Goal: Task Accomplishment & Management: Manage account settings

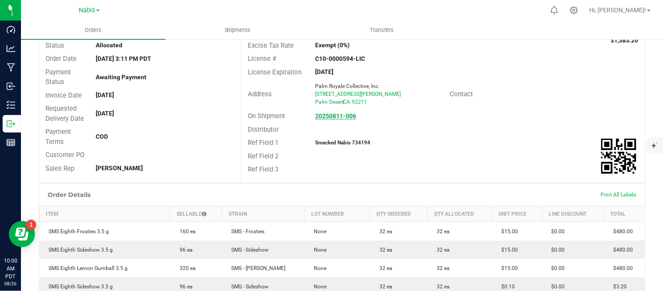
scroll to position [64, 0]
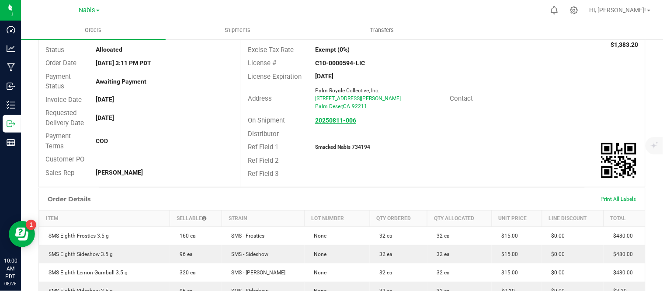
click at [339, 119] on strong "20250811-006" at bounding box center [335, 120] width 41 height 7
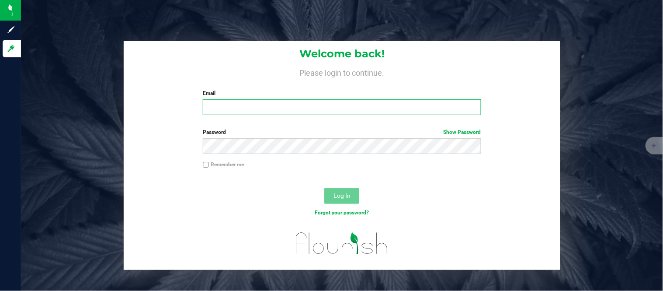
type input "Rvarona@vantagepointdistro.com"
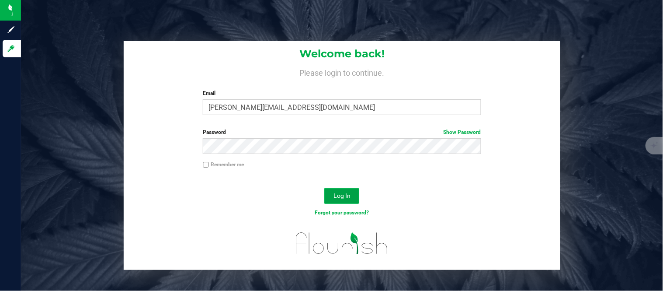
click at [346, 189] on button "Log In" at bounding box center [341, 196] width 35 height 16
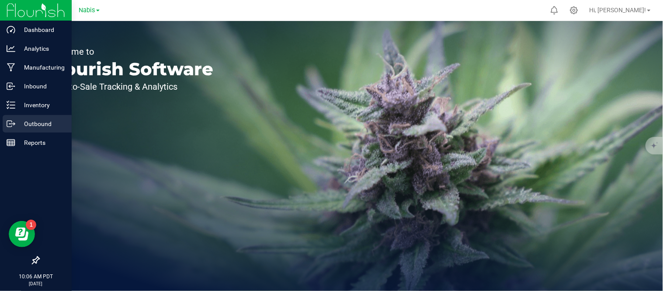
click at [11, 125] on icon at bounding box center [9, 124] width 5 height 6
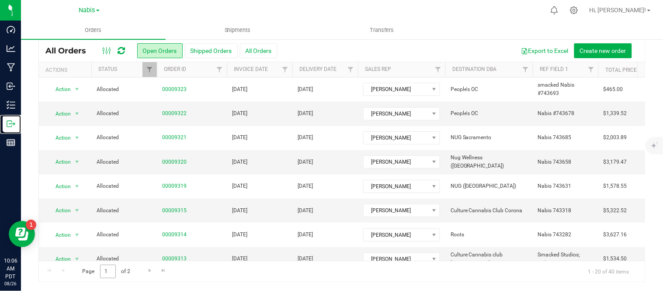
scroll to position [308, 0]
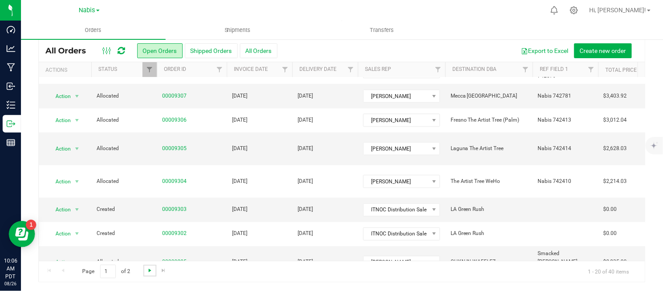
click at [146, 269] on span "Go to the next page" at bounding box center [149, 270] width 7 height 7
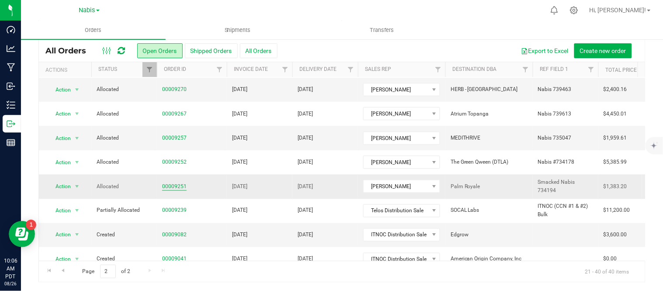
click at [177, 182] on link "00009251" at bounding box center [174, 186] width 24 height 8
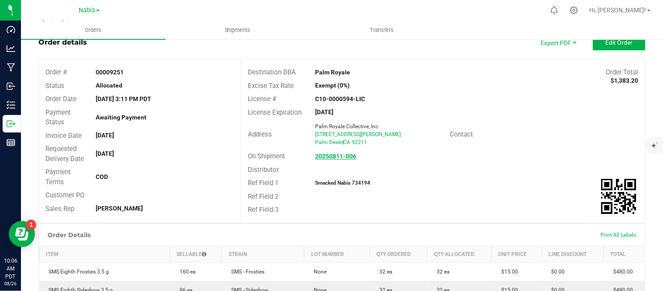
click at [331, 156] on strong "20250811-006" at bounding box center [335, 155] width 41 height 7
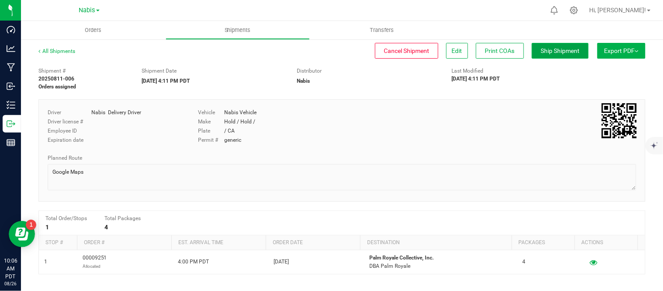
click at [566, 45] on button "Ship Shipment" at bounding box center [560, 51] width 57 height 16
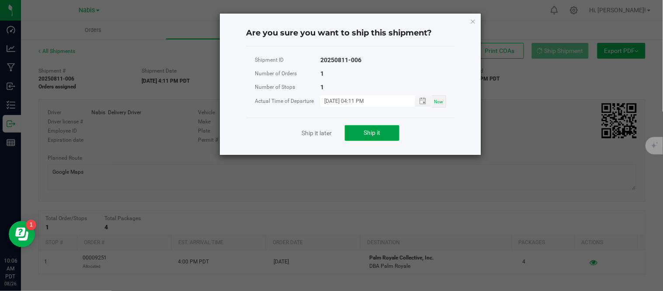
click at [377, 130] on span "Ship it" at bounding box center [372, 132] width 17 height 7
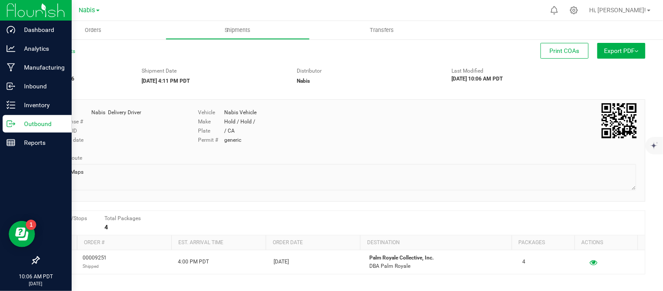
click at [24, 121] on p "Outbound" at bounding box center [41, 123] width 52 height 10
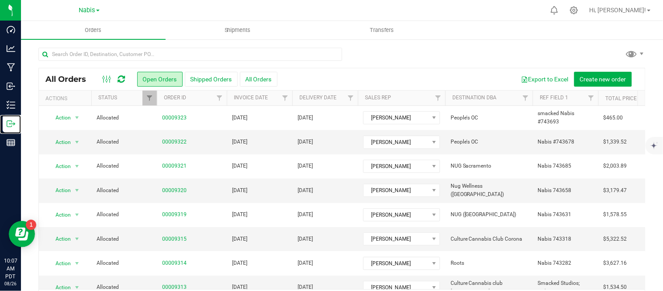
scroll to position [28, 0]
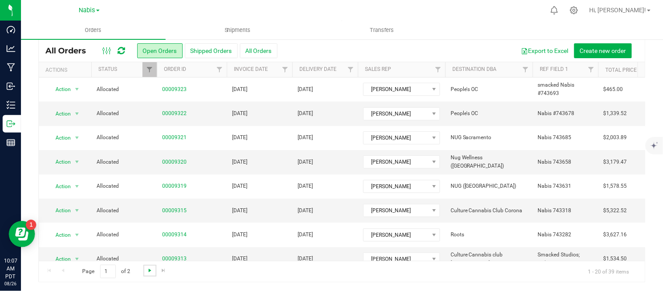
click at [150, 270] on span "Go to the next page" at bounding box center [149, 270] width 7 height 7
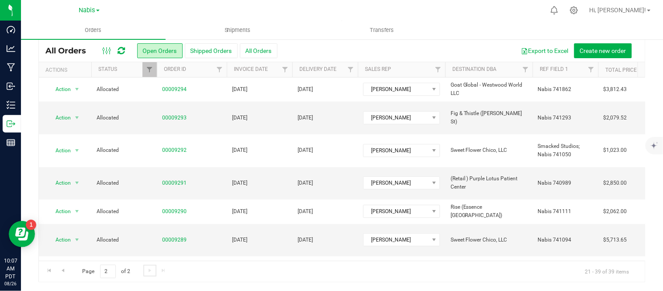
scroll to position [284, 0]
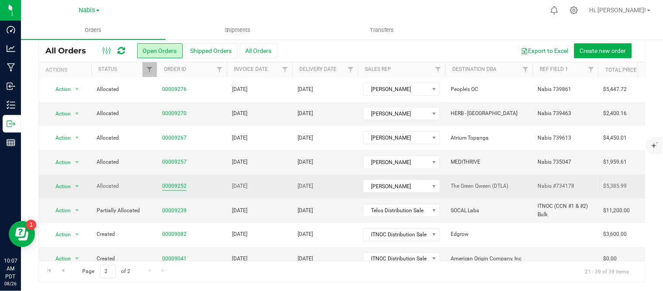
click at [177, 182] on link "00009252" at bounding box center [174, 186] width 24 height 8
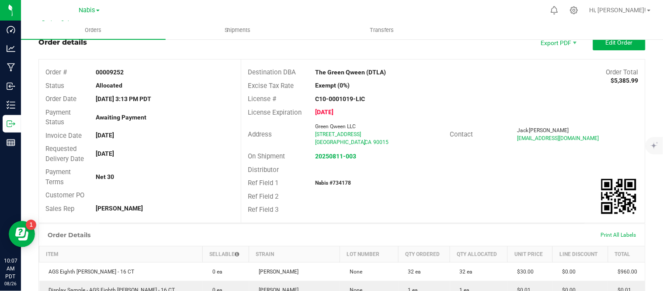
click at [339, 180] on strong "Nabis #734178" at bounding box center [333, 183] width 36 height 6
copy strong "734178"
click at [328, 157] on strong "20250811-003" at bounding box center [335, 155] width 41 height 7
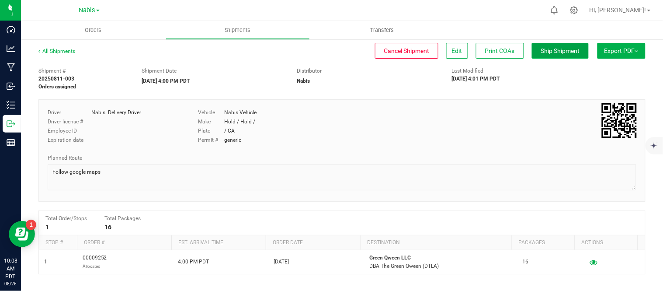
click at [532, 57] on button "Ship Shipment" at bounding box center [560, 51] width 57 height 16
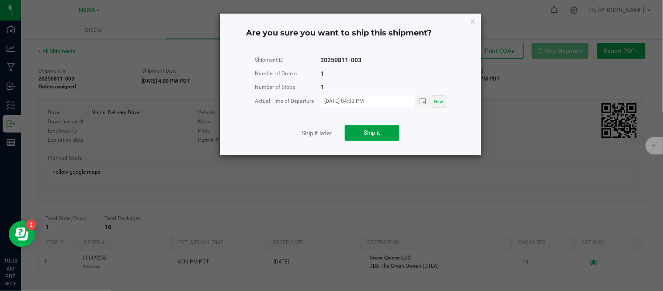
click at [369, 134] on span "Ship it" at bounding box center [372, 132] width 17 height 7
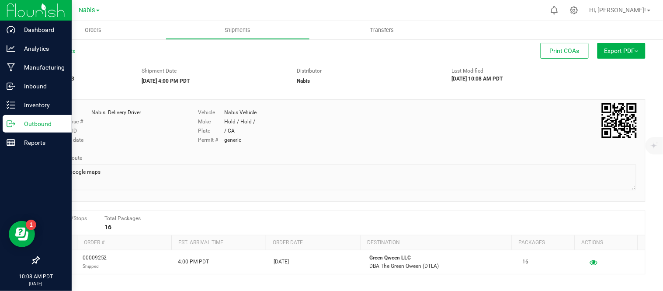
click at [8, 123] on icon at bounding box center [11, 123] width 9 height 9
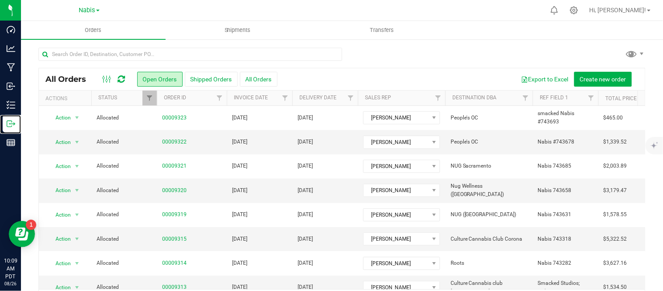
scroll to position [28, 0]
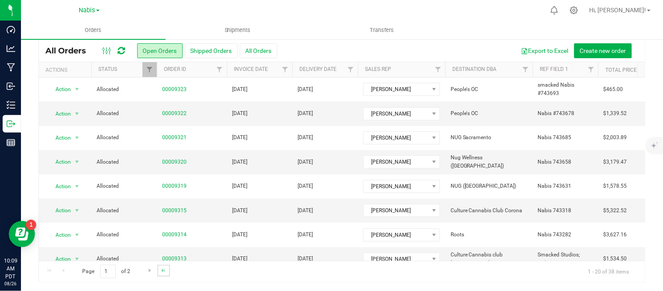
click at [158, 273] on link "Go to the last page" at bounding box center [163, 270] width 13 height 12
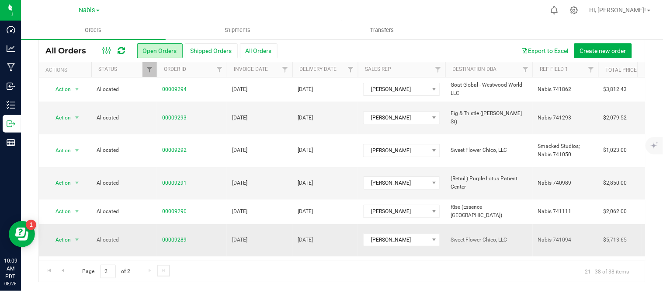
scroll to position [260, 0]
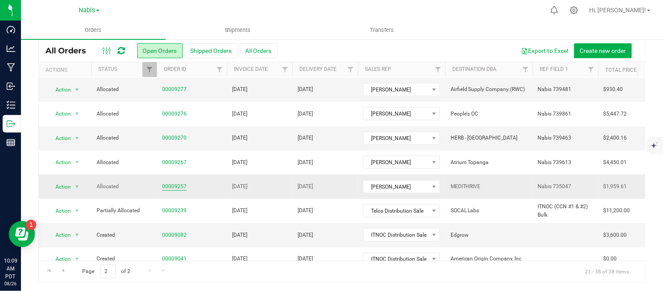
click at [170, 182] on link "00009257" at bounding box center [174, 186] width 24 height 8
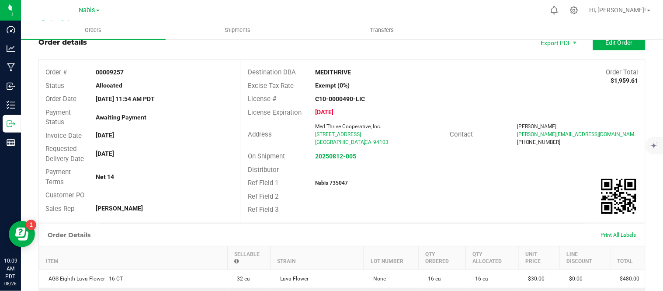
click at [337, 180] on strong "Nabis 735047" at bounding box center [331, 183] width 33 height 6
copy strong "735047"
click at [333, 156] on strong "20250812-005" at bounding box center [335, 155] width 41 height 7
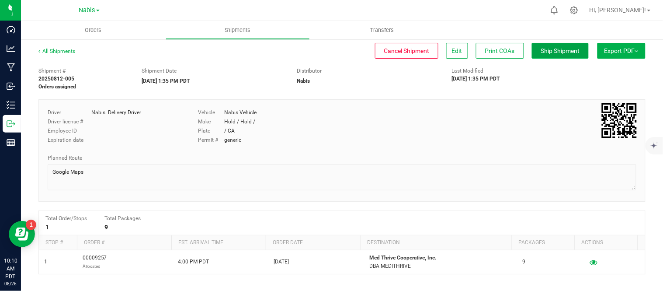
click at [546, 55] on button "Ship Shipment" at bounding box center [560, 51] width 57 height 16
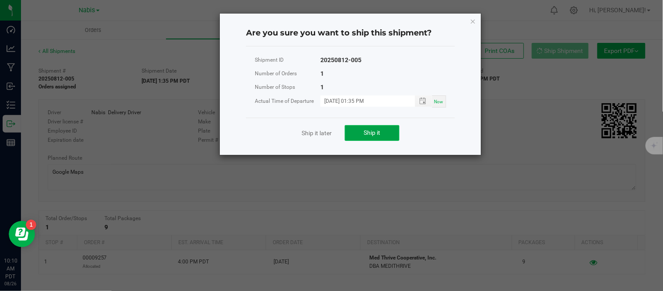
click at [374, 129] on span "Ship it" at bounding box center [372, 132] width 17 height 7
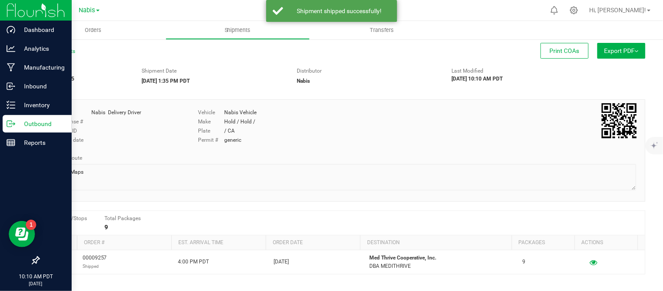
click at [28, 128] on p "Outbound" at bounding box center [41, 123] width 52 height 10
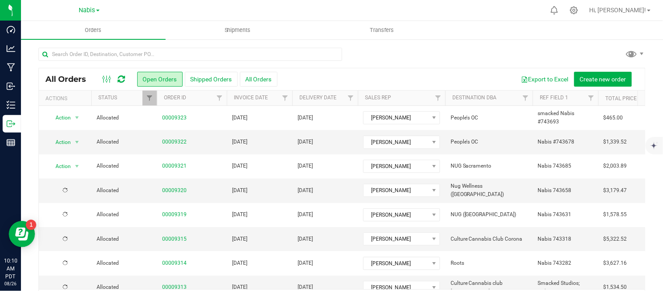
click at [284, 114] on td "[DATE]" at bounding box center [260, 118] width 66 height 24
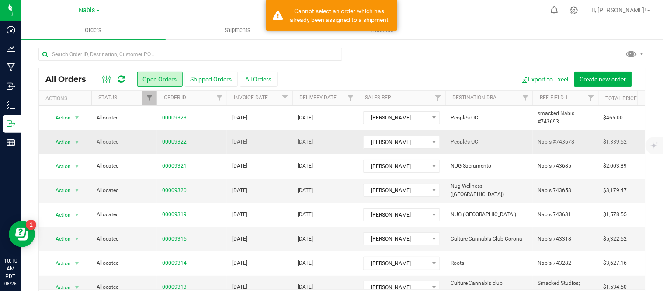
click at [289, 142] on td "[DATE]" at bounding box center [260, 142] width 66 height 24
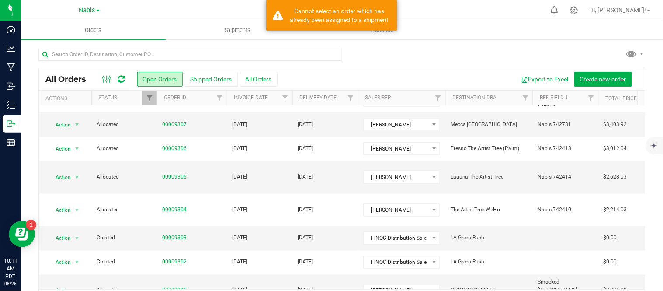
scroll to position [28, 0]
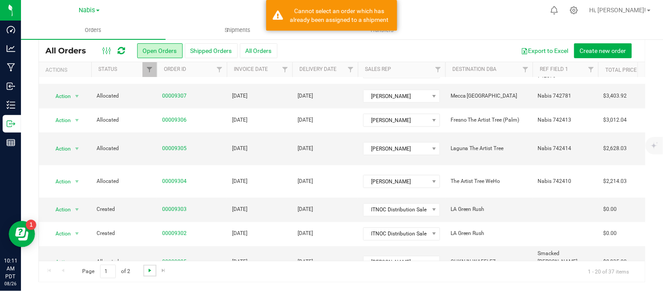
click at [151, 270] on span "Go to the next page" at bounding box center [149, 270] width 7 height 7
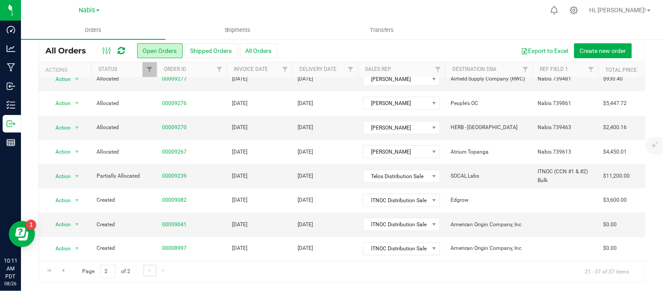
scroll to position [235, 0]
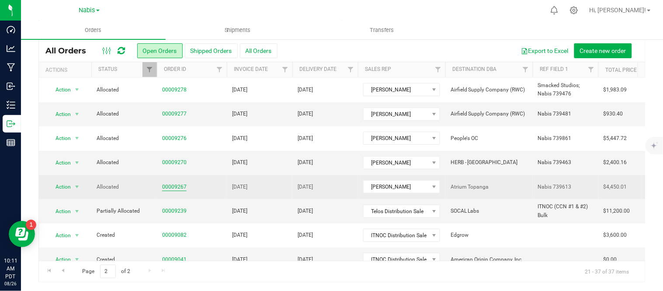
click at [172, 183] on link "00009267" at bounding box center [174, 187] width 24 height 8
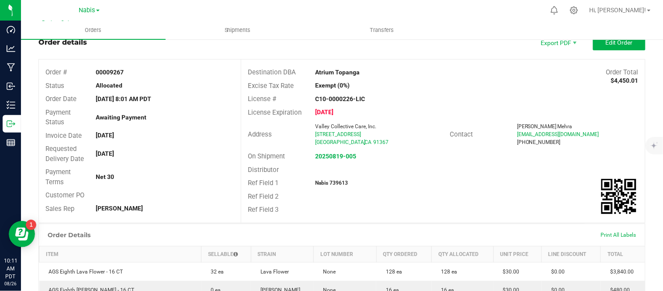
click at [336, 182] on strong "Nabis 739613" at bounding box center [331, 183] width 33 height 6
copy strong "739613"
click at [328, 156] on strong "20250819-005" at bounding box center [335, 155] width 41 height 7
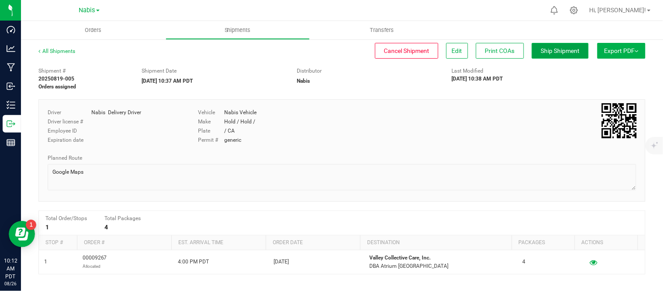
click at [552, 47] on span "Ship Shipment" at bounding box center [560, 50] width 39 height 7
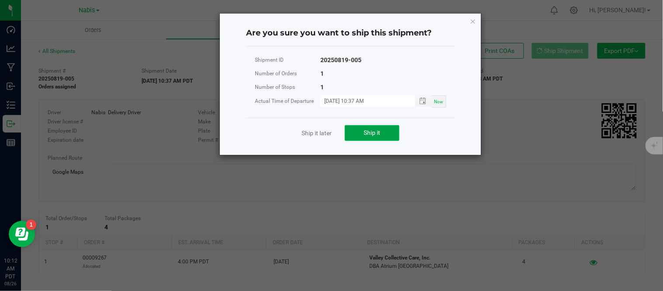
click at [381, 132] on span "Ship it" at bounding box center [372, 132] width 17 height 7
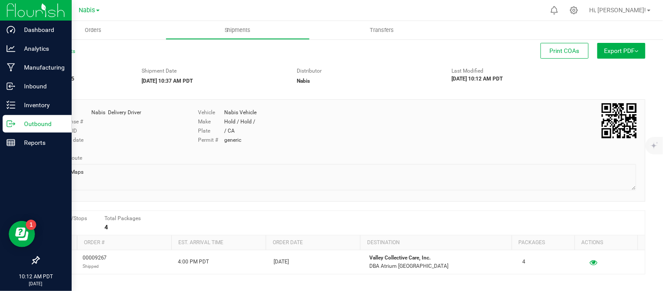
click at [23, 123] on p "Outbound" at bounding box center [41, 123] width 52 height 10
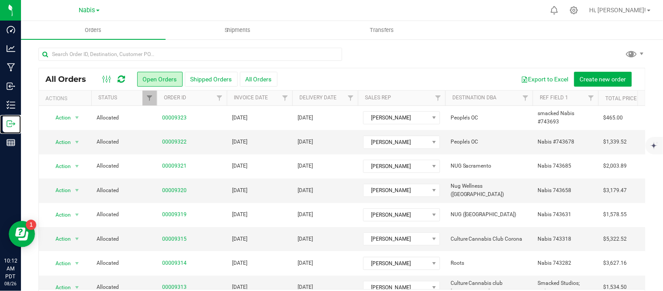
scroll to position [28, 0]
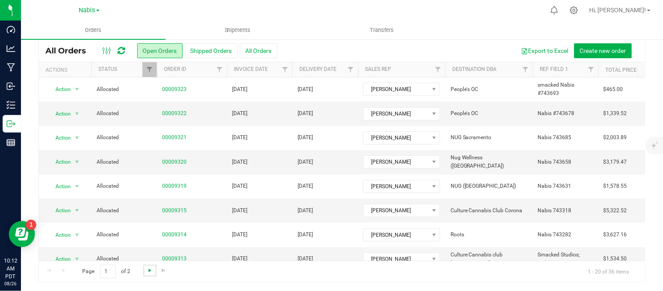
click at [150, 267] on span "Go to the next page" at bounding box center [149, 270] width 7 height 7
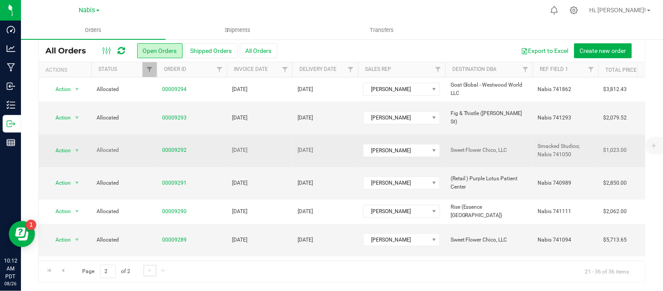
scroll to position [211, 0]
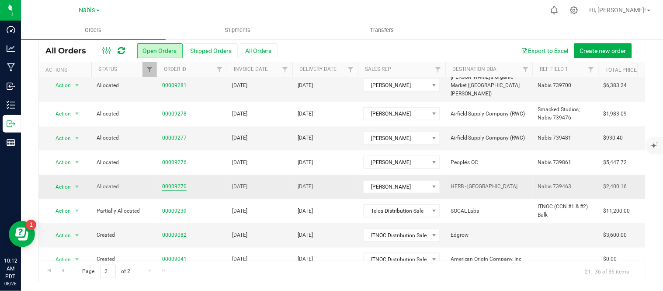
click at [173, 182] on link "00009270" at bounding box center [174, 186] width 24 height 8
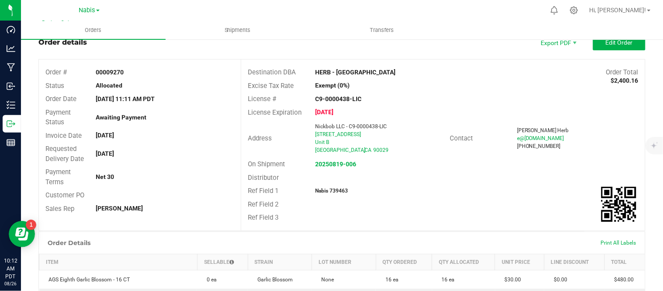
click at [335, 187] on div "Nabis 739463" at bounding box center [375, 191] width 135 height 8
copy strong "739463"
click at [606, 44] on span "Edit Order" at bounding box center [619, 42] width 27 height 7
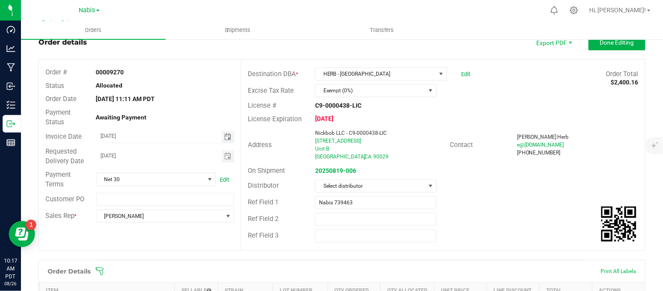
click at [111, 136] on input "08/20/2025" at bounding box center [159, 136] width 125 height 11
type input "08/22/2025"
click at [111, 156] on input "08/20/2025" at bounding box center [159, 155] width 125 height 11
type input "08/22/2025"
click at [626, 44] on span "Done Editing" at bounding box center [617, 42] width 34 height 7
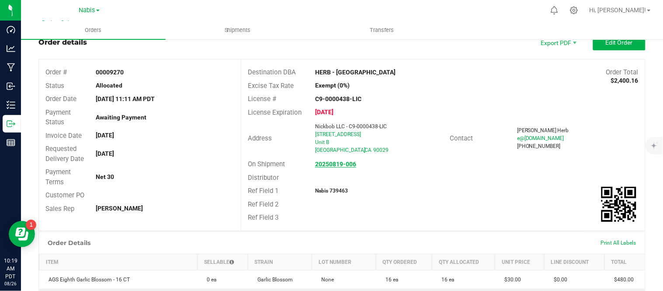
click at [343, 163] on strong "20250819-006" at bounding box center [335, 163] width 41 height 7
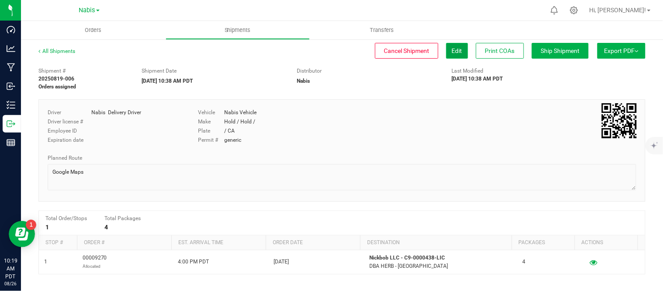
click at [452, 47] on span "Edit" at bounding box center [457, 50] width 10 height 7
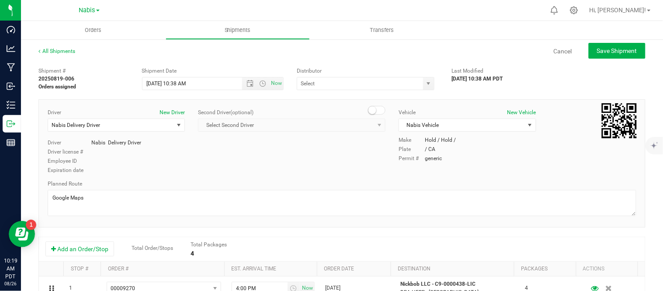
type input "Nabis"
click at [155, 82] on input "8/20/2025 10:38 AM" at bounding box center [199, 83] width 115 height 12
click at [614, 47] on span "Save Shipment" at bounding box center [617, 50] width 40 height 7
type input "8/22/2025 5:38 PM"
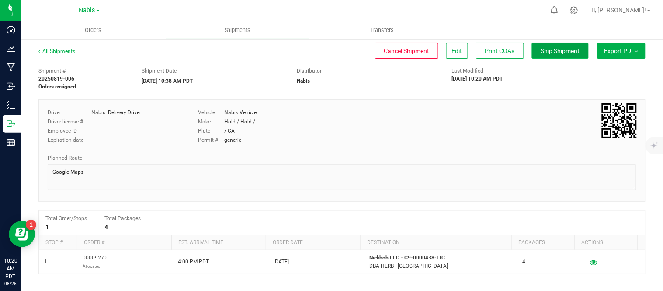
click at [549, 52] on span "Ship Shipment" at bounding box center [560, 50] width 39 height 7
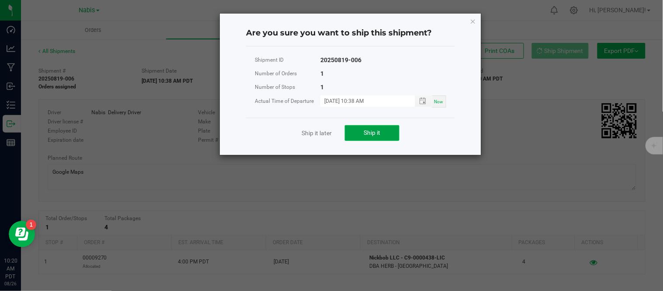
click at [377, 140] on button "Ship it" at bounding box center [372, 133] width 55 height 16
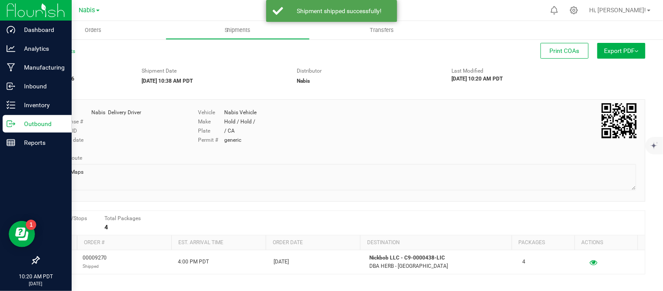
click at [15, 119] on p "Outbound" at bounding box center [41, 123] width 52 height 10
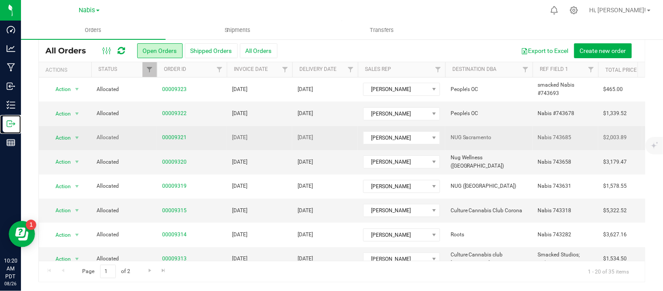
scroll to position [308, 0]
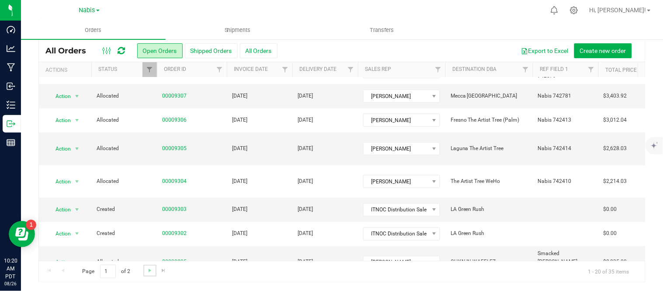
click at [153, 271] on link "Go to the next page" at bounding box center [149, 270] width 13 height 12
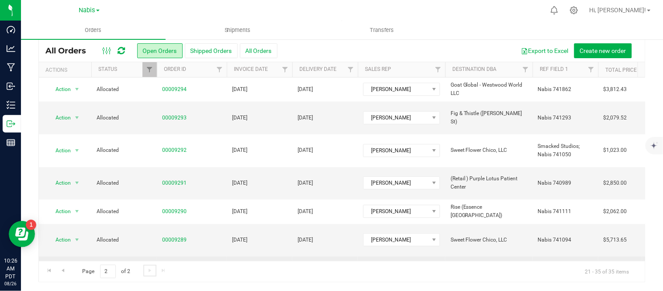
scroll to position [187, 0]
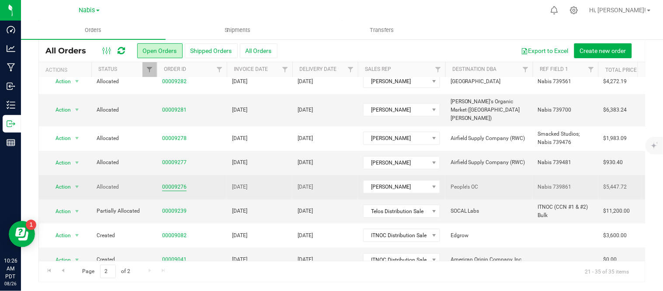
click at [169, 183] on link "00009276" at bounding box center [174, 187] width 24 height 8
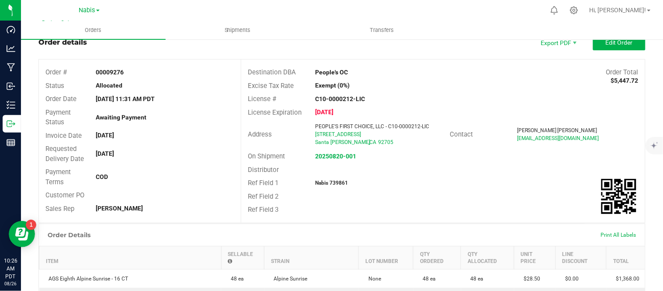
click at [334, 180] on strong "Nabis 739861" at bounding box center [331, 183] width 33 height 6
copy strong "739861"
click at [329, 156] on strong "20250820-001" at bounding box center [335, 155] width 41 height 7
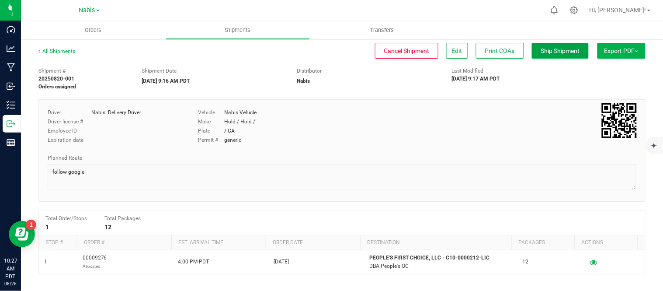
click at [557, 52] on span "Ship Shipment" at bounding box center [560, 50] width 39 height 7
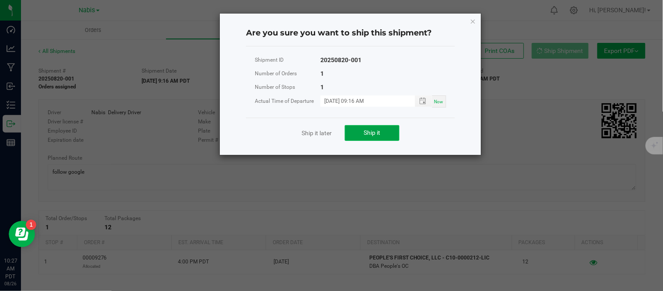
click at [369, 132] on span "Ship it" at bounding box center [372, 132] width 17 height 7
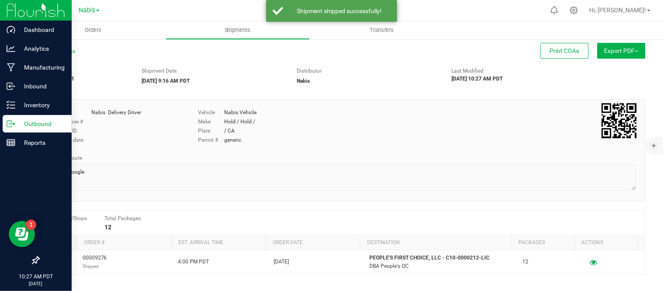
click at [16, 128] on p "Outbound" at bounding box center [41, 123] width 52 height 10
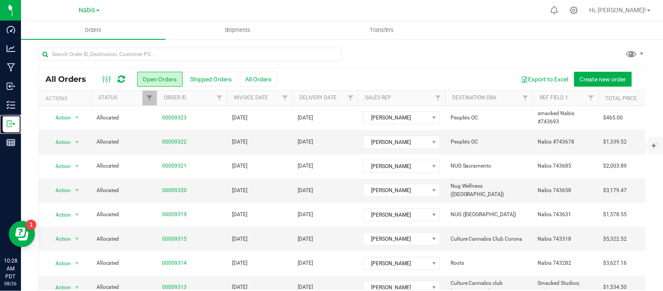
scroll to position [28, 0]
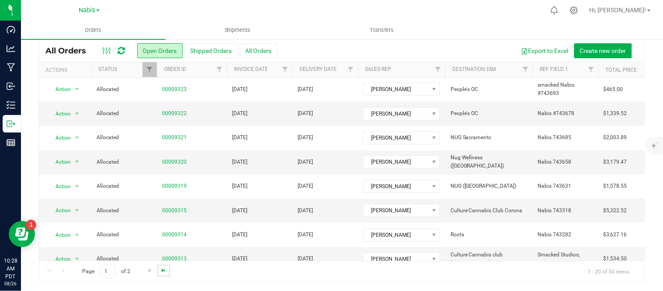
click at [161, 270] on span "Go to the last page" at bounding box center [163, 270] width 7 height 7
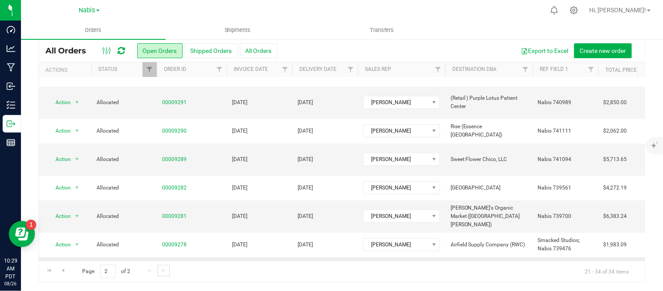
scroll to position [79, 0]
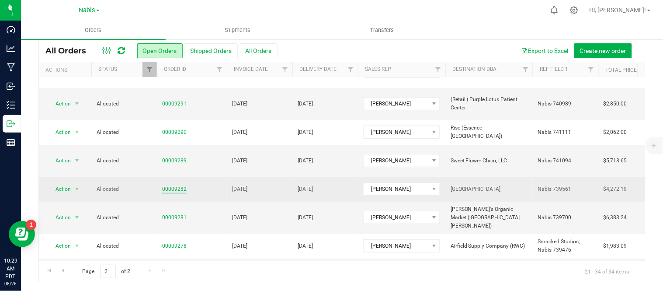
click at [169, 185] on link "00009282" at bounding box center [174, 189] width 24 height 8
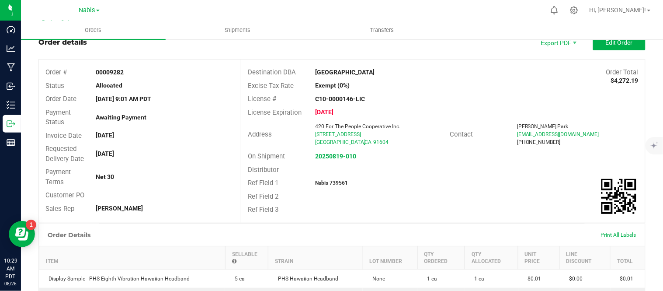
click at [336, 180] on strong "Nabis 739561" at bounding box center [331, 183] width 33 height 6
copy strong "739561"
click at [331, 156] on strong "20250819-010" at bounding box center [335, 155] width 41 height 7
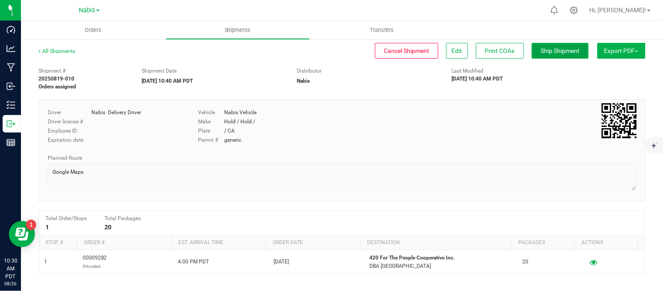
click at [551, 56] on button "Ship Shipment" at bounding box center [560, 51] width 57 height 16
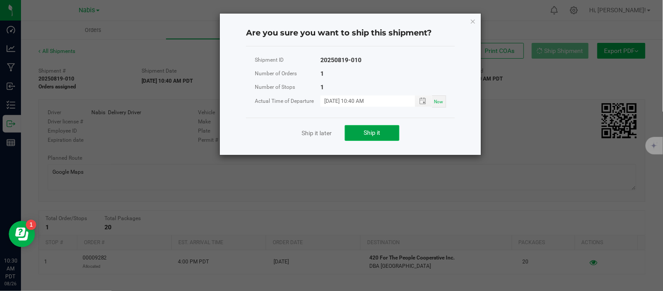
click at [370, 132] on span "Ship it" at bounding box center [372, 132] width 17 height 7
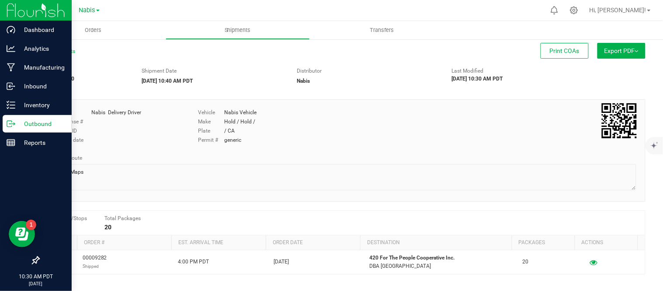
click at [25, 122] on p "Outbound" at bounding box center [41, 123] width 52 height 10
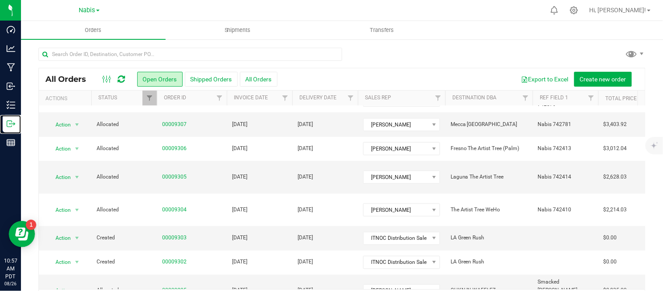
scroll to position [28, 0]
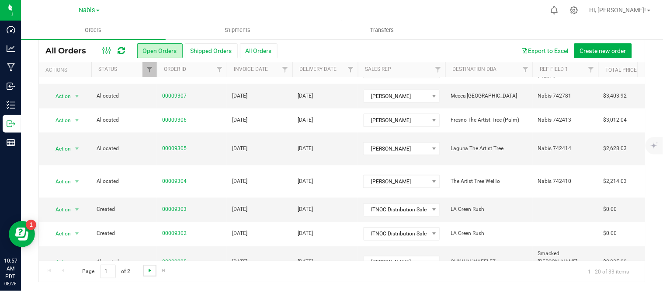
click at [147, 271] on span "Go to the next page" at bounding box center [149, 270] width 7 height 7
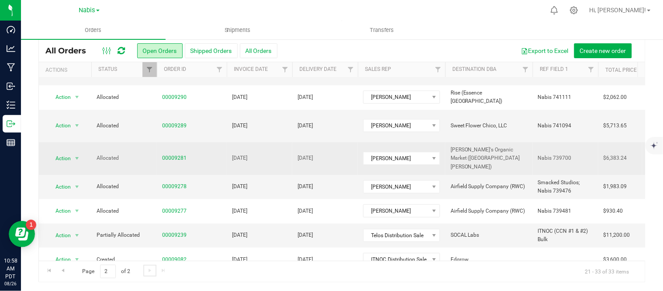
scroll to position [112, 0]
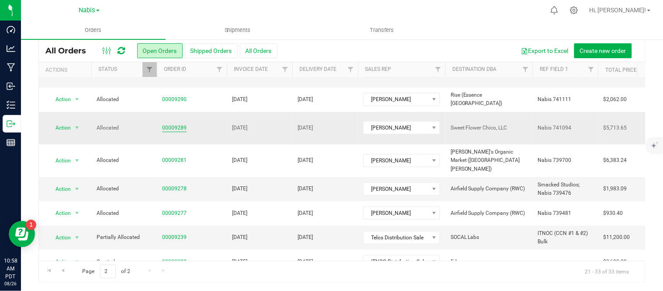
click at [169, 124] on link "00009289" at bounding box center [174, 128] width 24 height 8
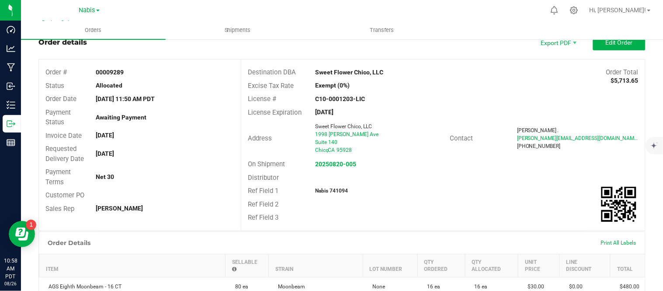
click at [335, 191] on strong "Nabis 741094" at bounding box center [331, 190] width 33 height 6
copy strong "741094"
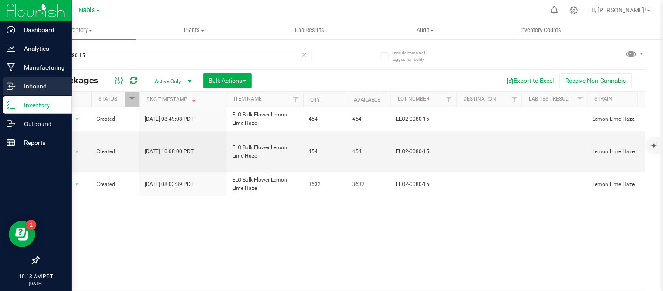
drag, startPoint x: 0, startPoint y: 0, endPoint x: 31, endPoint y: 86, distance: 91.3
click at [31, 86] on p "Inbound" at bounding box center [41, 86] width 52 height 10
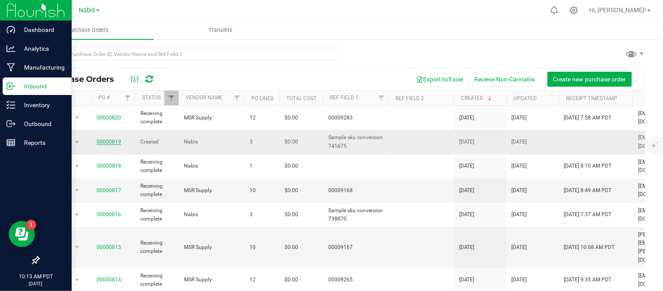
click at [119, 142] on link "00000819" at bounding box center [109, 141] width 24 height 6
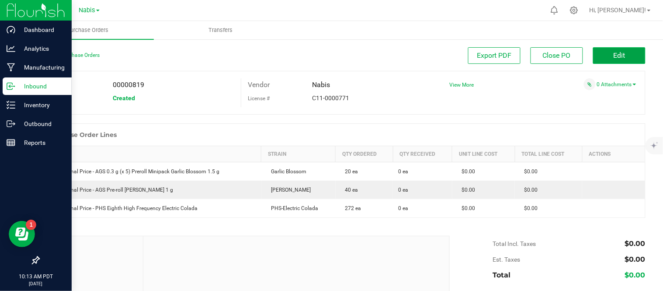
click at [627, 55] on button "Edit" at bounding box center [619, 55] width 52 height 17
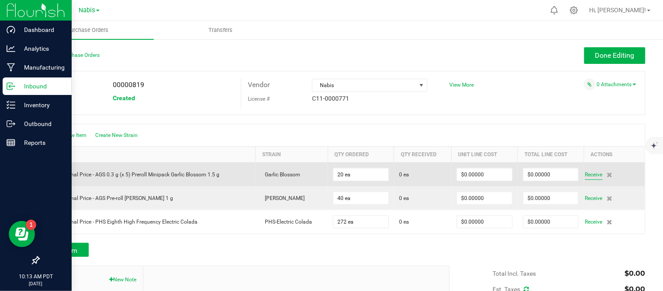
click at [586, 172] on span "Receive" at bounding box center [593, 174] width 17 height 10
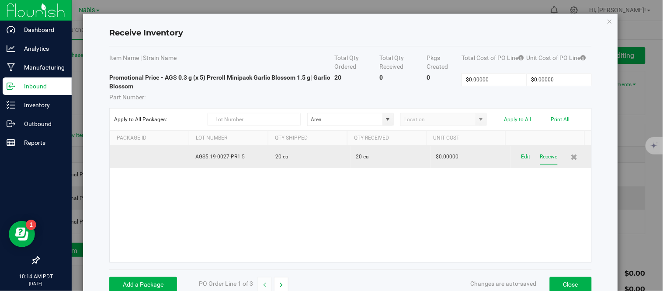
click at [540, 161] on button "Receive" at bounding box center [548, 156] width 17 height 15
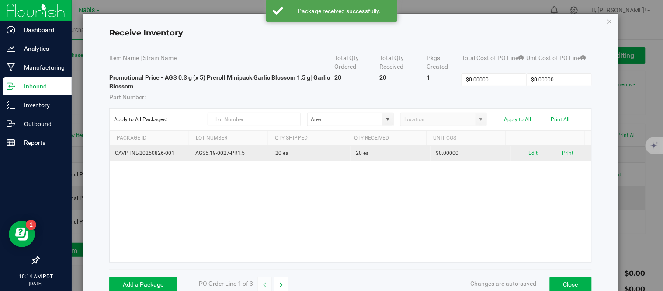
scroll to position [21, 0]
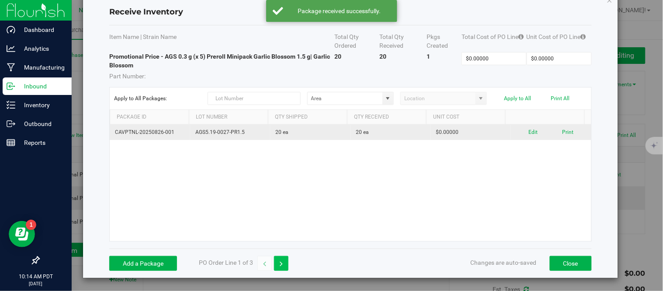
click at [280, 264] on icon "button" at bounding box center [281, 263] width 3 height 6
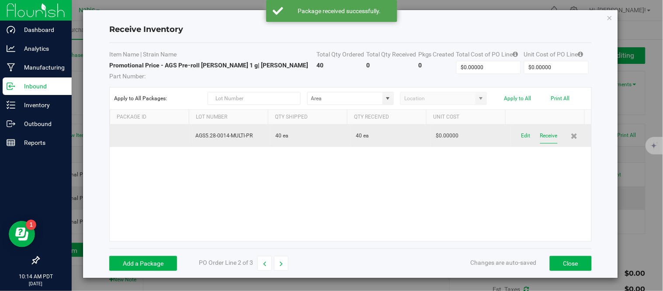
click at [540, 135] on button "Receive" at bounding box center [548, 135] width 17 height 15
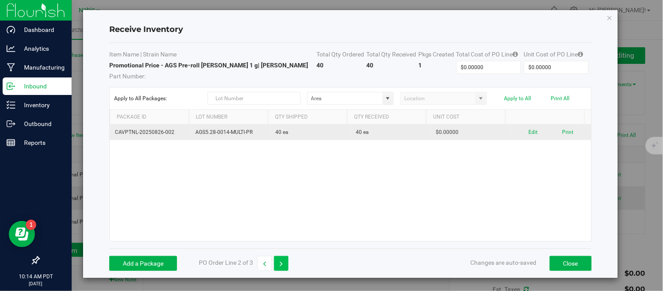
click at [279, 266] on button "button" at bounding box center [281, 263] width 14 height 15
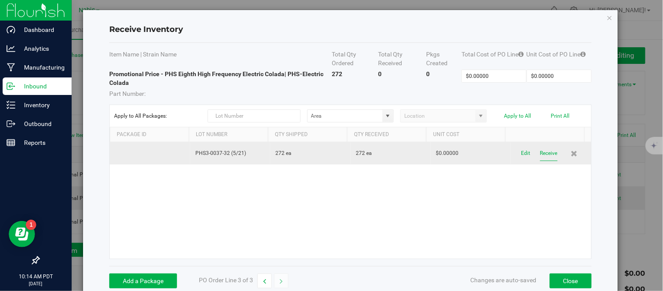
click at [540, 152] on button "Receive" at bounding box center [548, 152] width 17 height 15
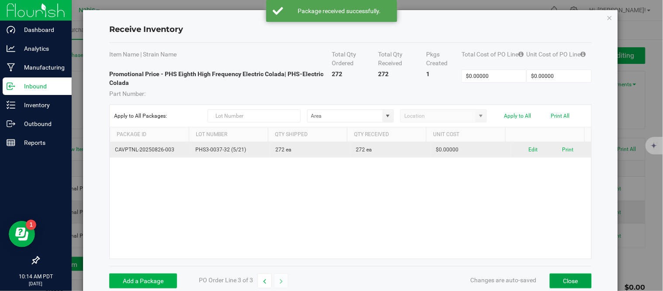
click at [558, 279] on button "Close" at bounding box center [571, 280] width 42 height 15
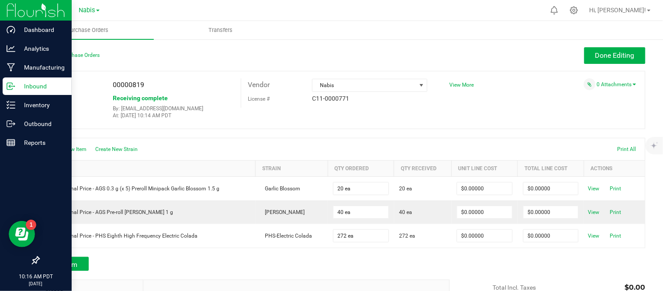
click at [37, 88] on p "Inbound" at bounding box center [41, 86] width 52 height 10
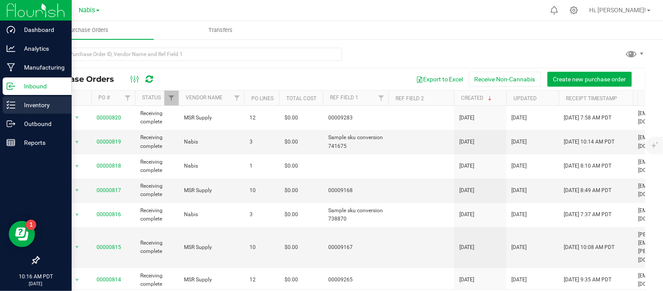
click at [28, 109] on p "Inventory" at bounding box center [41, 105] width 52 height 10
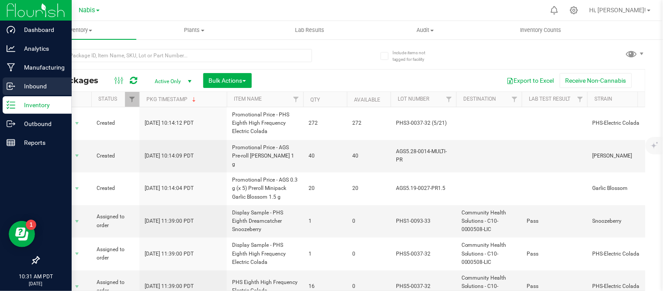
click at [13, 85] on icon at bounding box center [11, 86] width 9 height 9
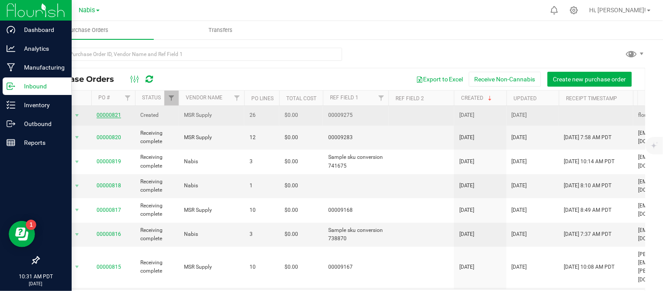
click at [102, 114] on link "00000821" at bounding box center [109, 115] width 24 height 6
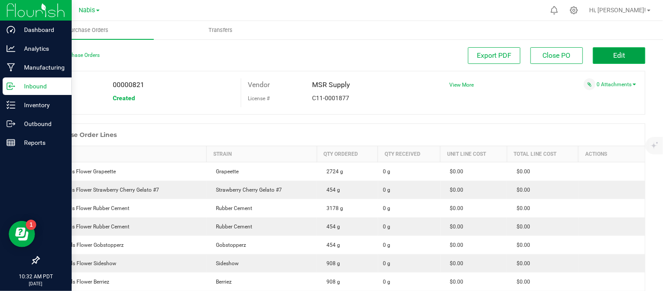
click at [602, 50] on button "Edit" at bounding box center [619, 55] width 52 height 17
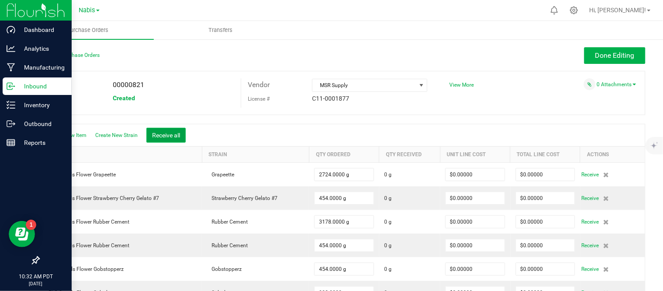
click at [154, 135] on button "Receive all" at bounding box center [165, 135] width 39 height 15
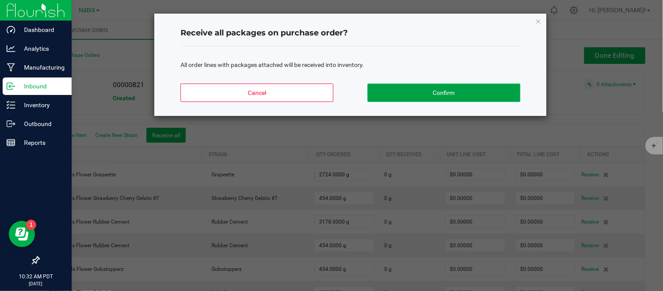
click at [423, 87] on button "Confirm" at bounding box center [443, 92] width 153 height 18
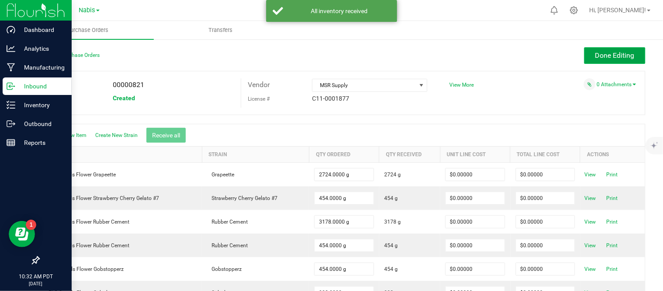
click at [600, 55] on span "Done Editing" at bounding box center [614, 55] width 39 height 8
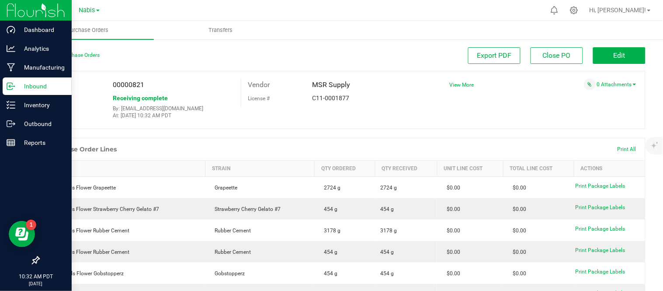
click at [30, 87] on p "Inbound" at bounding box center [41, 86] width 52 height 10
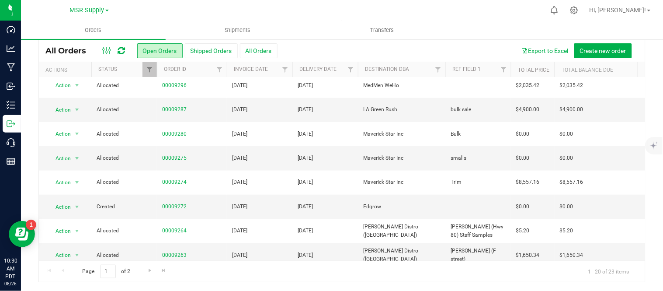
scroll to position [200, 0]
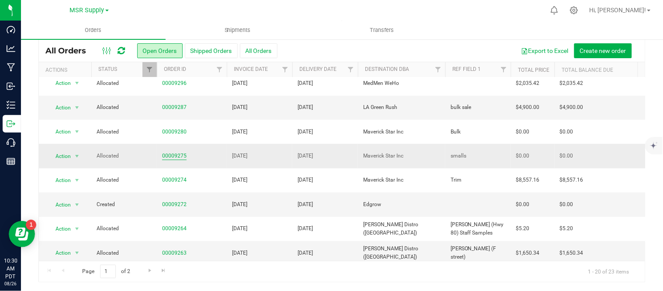
click at [172, 156] on link "00009275" at bounding box center [174, 156] width 24 height 8
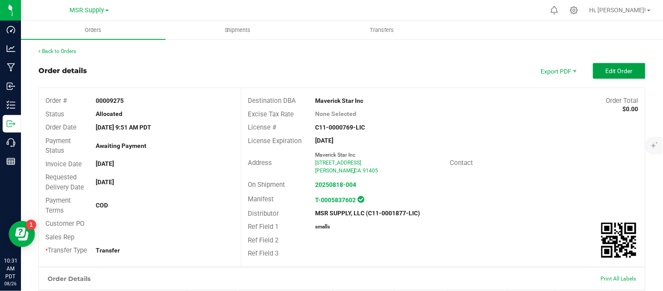
click at [608, 75] on button "Edit Order" at bounding box center [619, 71] width 52 height 16
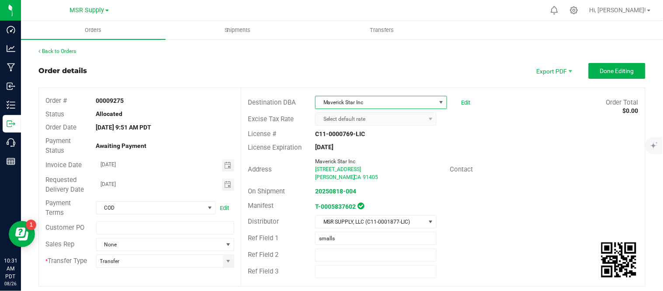
click at [406, 101] on span "Maverick Star Inc" at bounding box center [375, 102] width 120 height 12
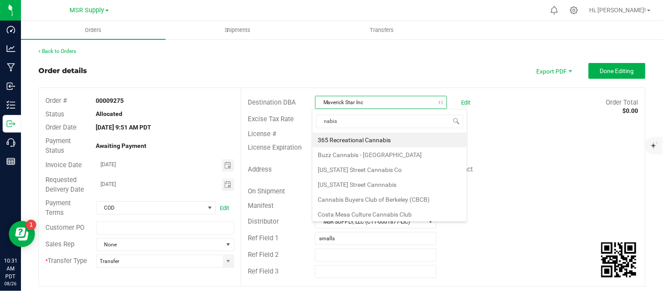
type input "nabis l"
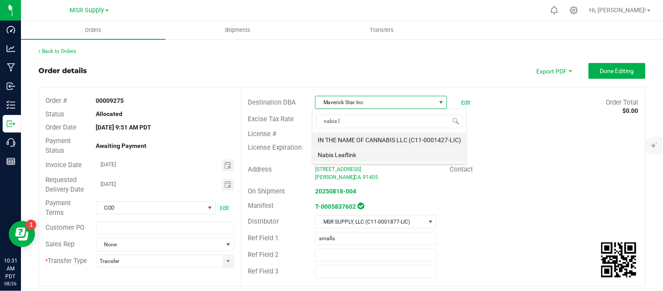
click at [350, 157] on li "Nabis Leaflink" at bounding box center [389, 154] width 154 height 15
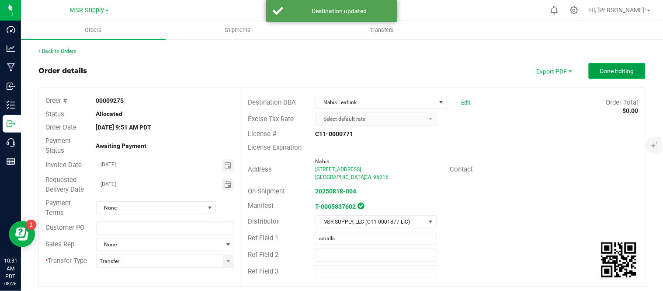
click at [607, 69] on span "Done Editing" at bounding box center [617, 70] width 34 height 7
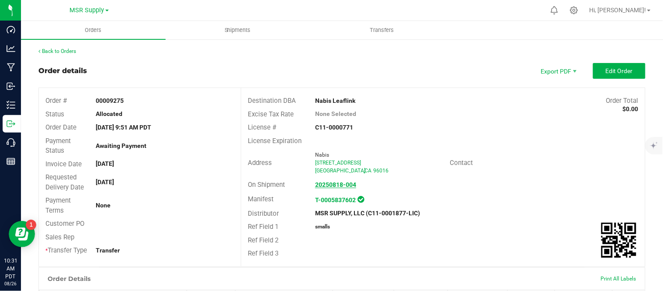
click at [337, 186] on strong "20250818-004" at bounding box center [335, 184] width 41 height 7
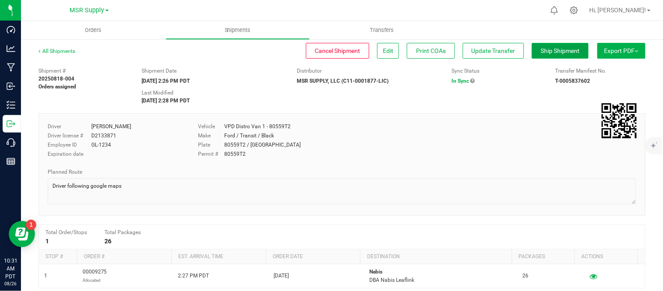
click at [553, 49] on span "Ship Shipment" at bounding box center [560, 50] width 39 height 7
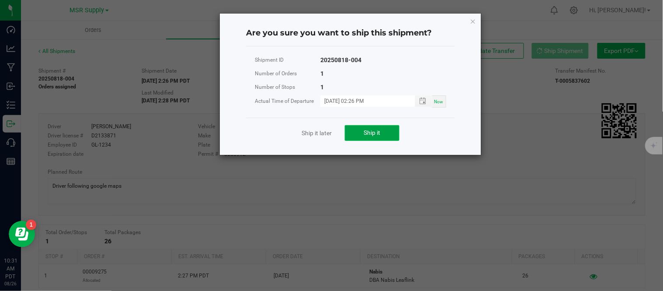
click at [372, 132] on span "Ship it" at bounding box center [372, 132] width 17 height 7
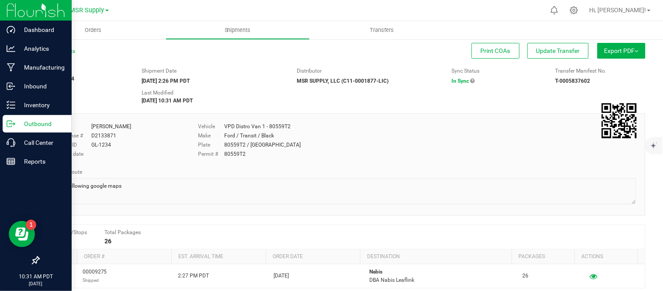
click at [17, 121] on p "Outbound" at bounding box center [41, 123] width 52 height 10
